Goal: Task Accomplishment & Management: Manage account settings

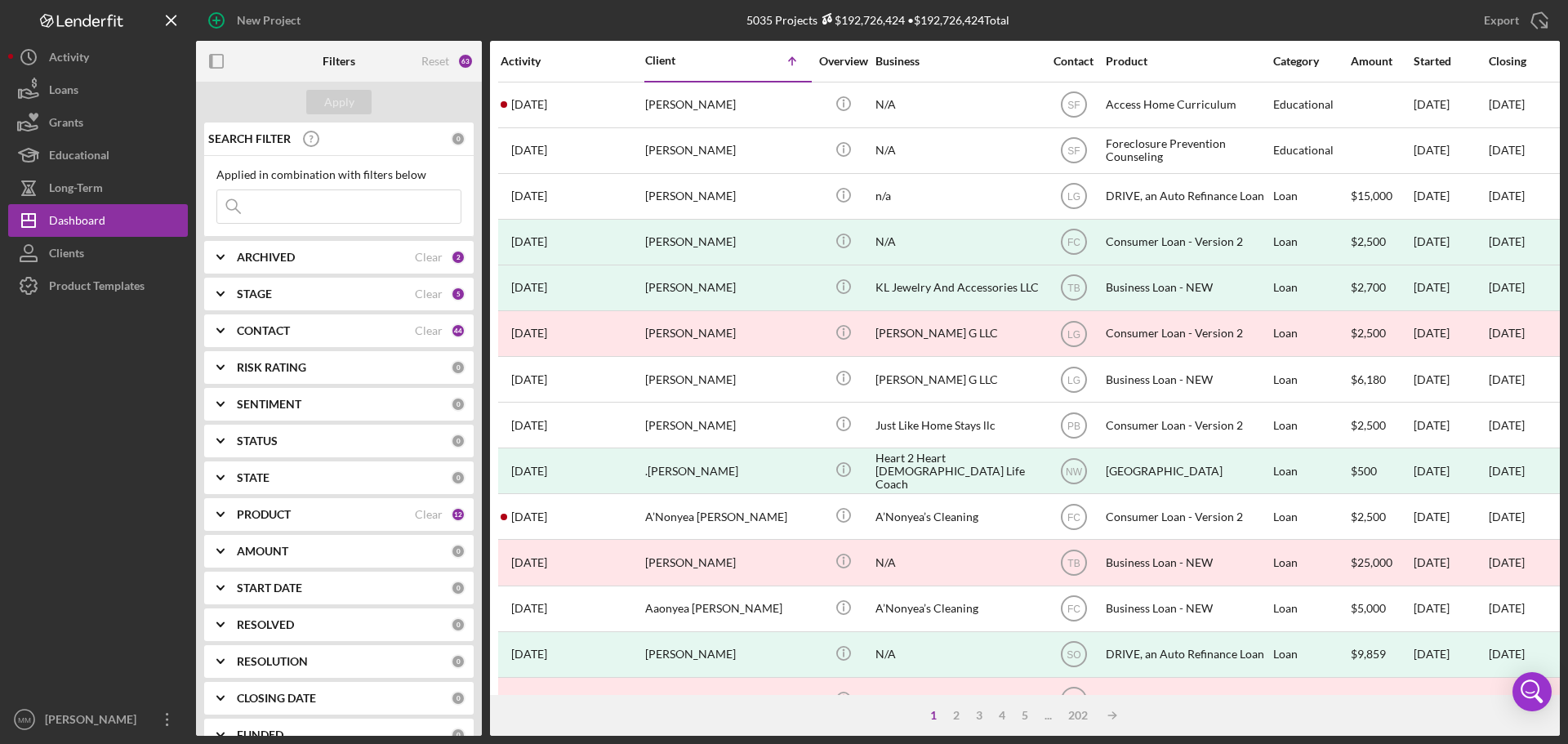
scroll to position [553, 0]
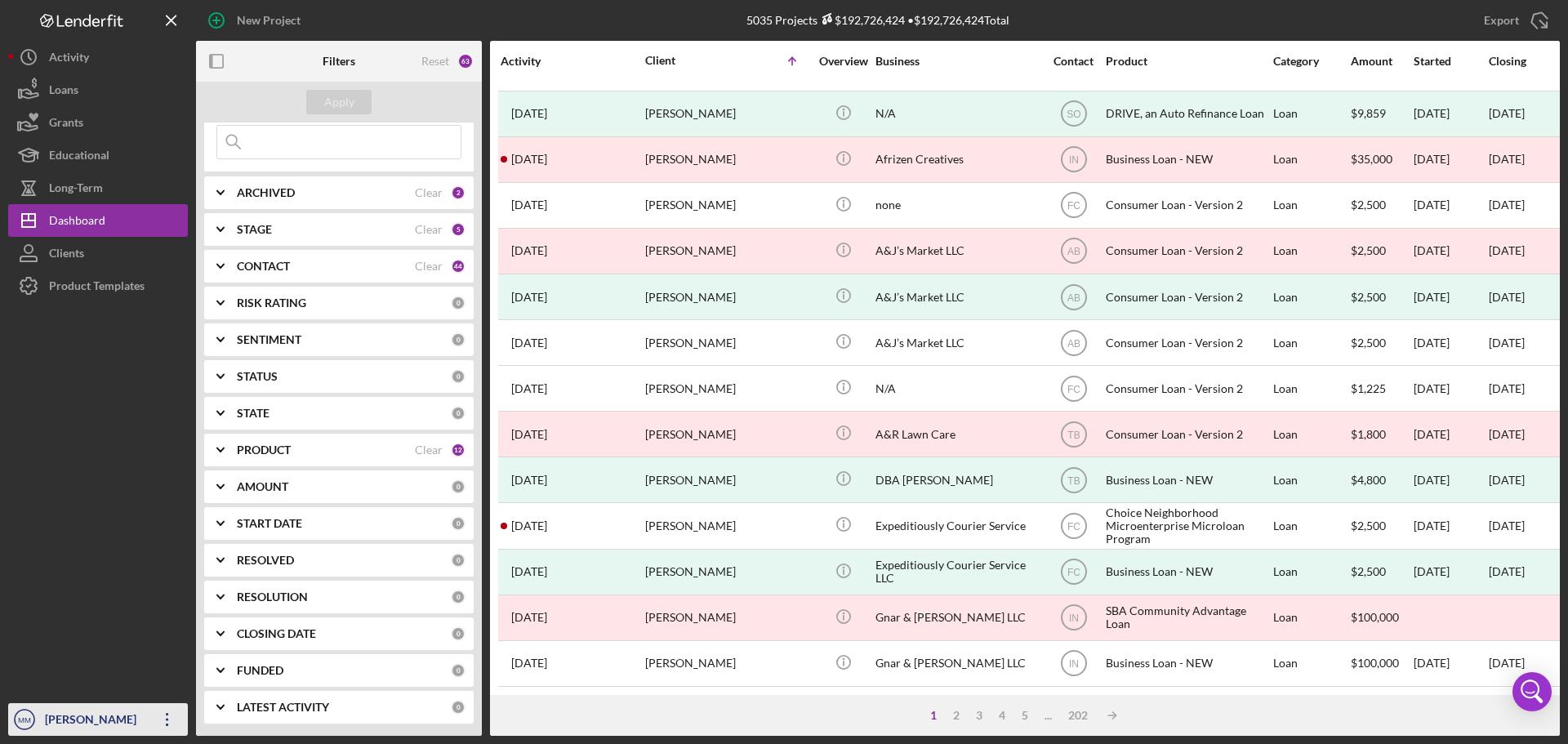
click at [172, 712] on icon "Icon/Overflow" at bounding box center [167, 720] width 41 height 41
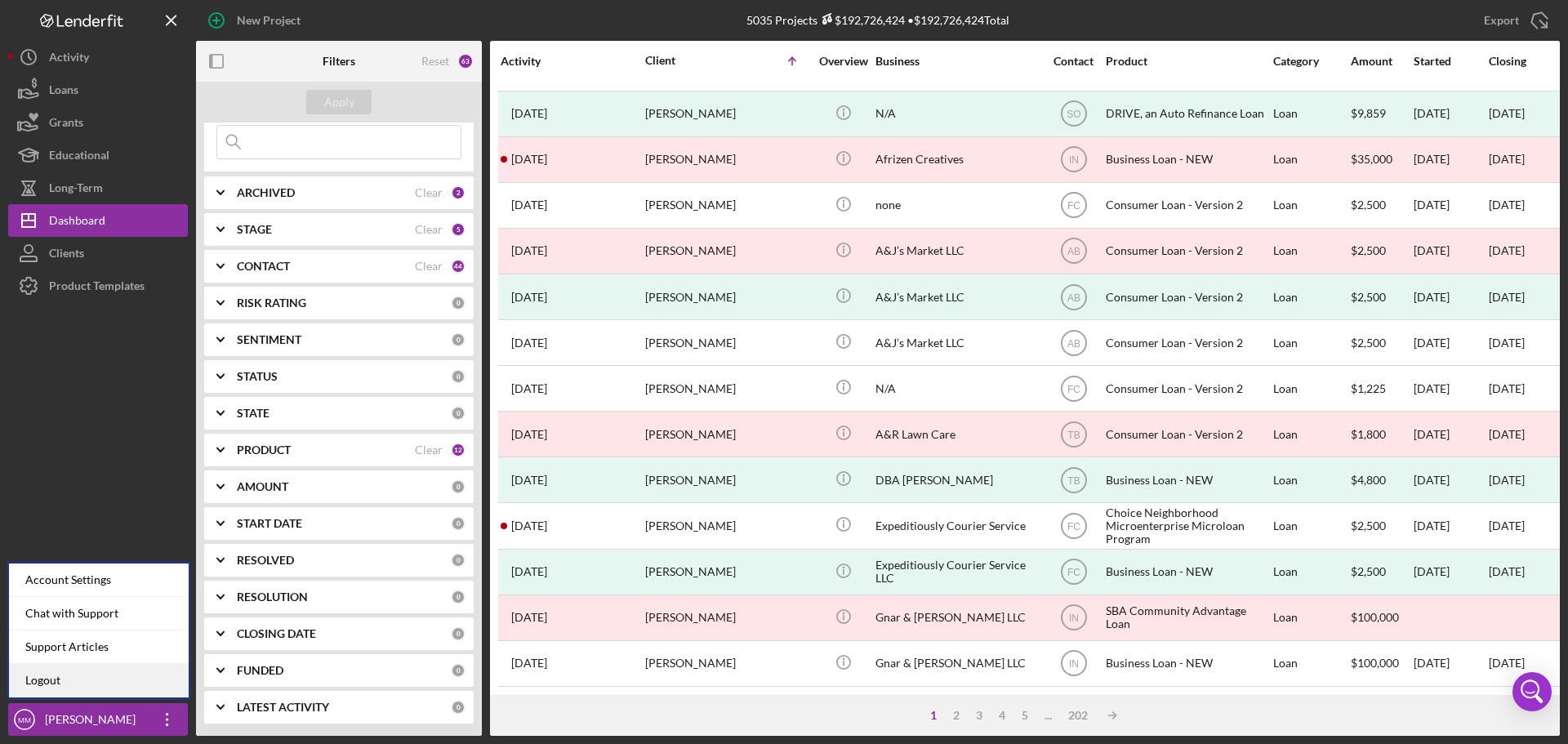
click at [42, 665] on link "Logout" at bounding box center [99, 681] width 180 height 34
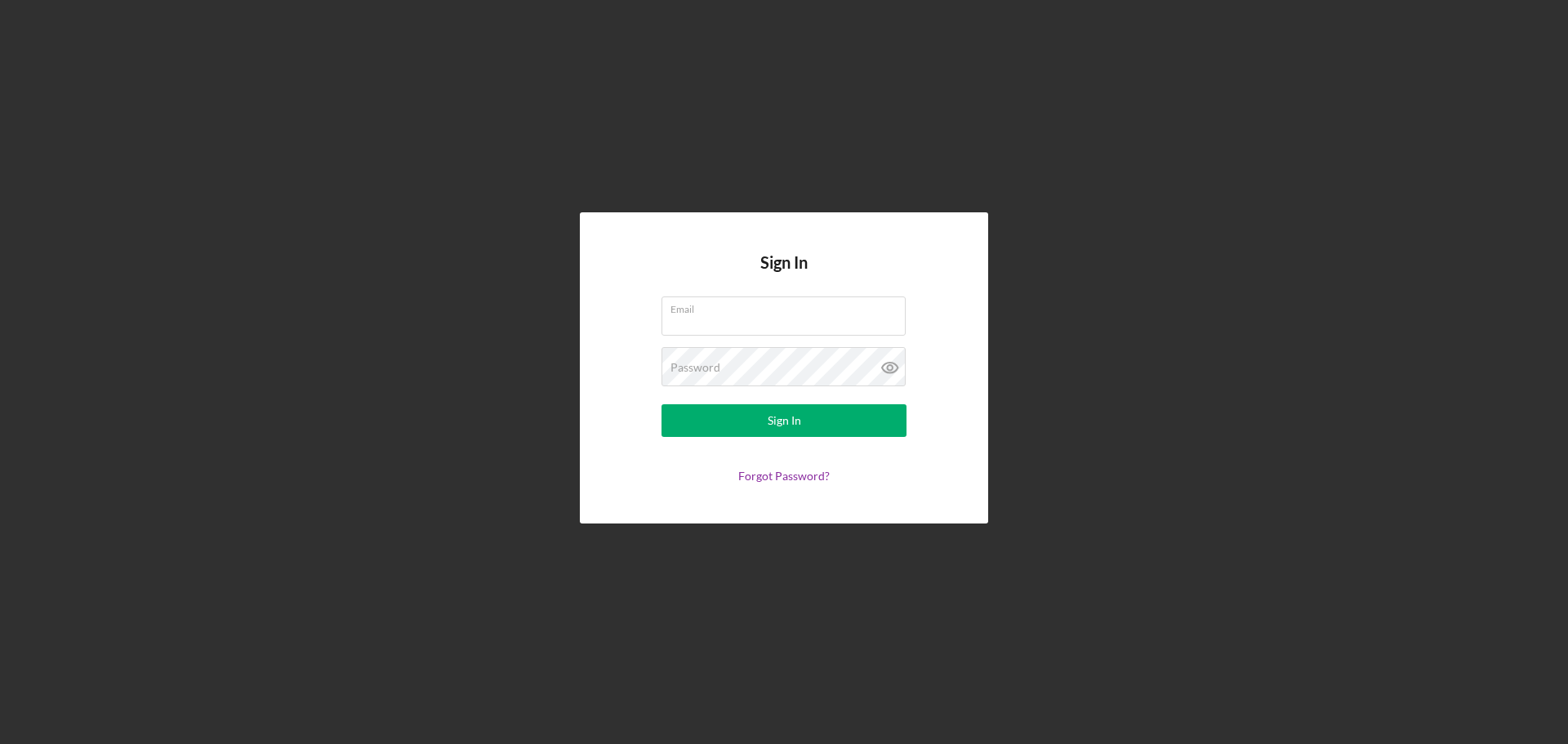
type input "[EMAIL_ADDRESS][DOMAIN_NAME]"
